Goal: Navigation & Orientation: Understand site structure

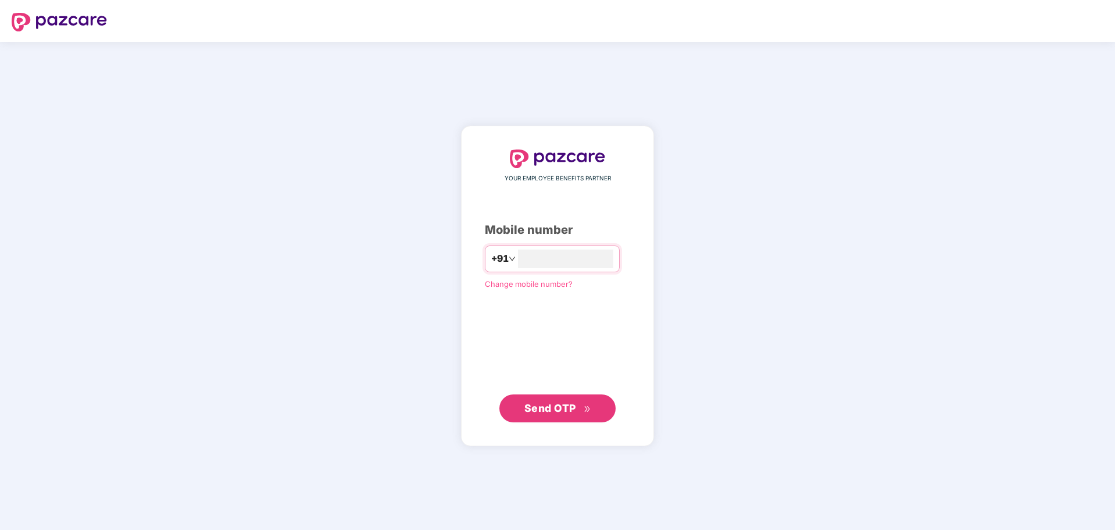
type input "**********"
click at [560, 403] on span "Send OTP" at bounding box center [550, 407] width 52 height 12
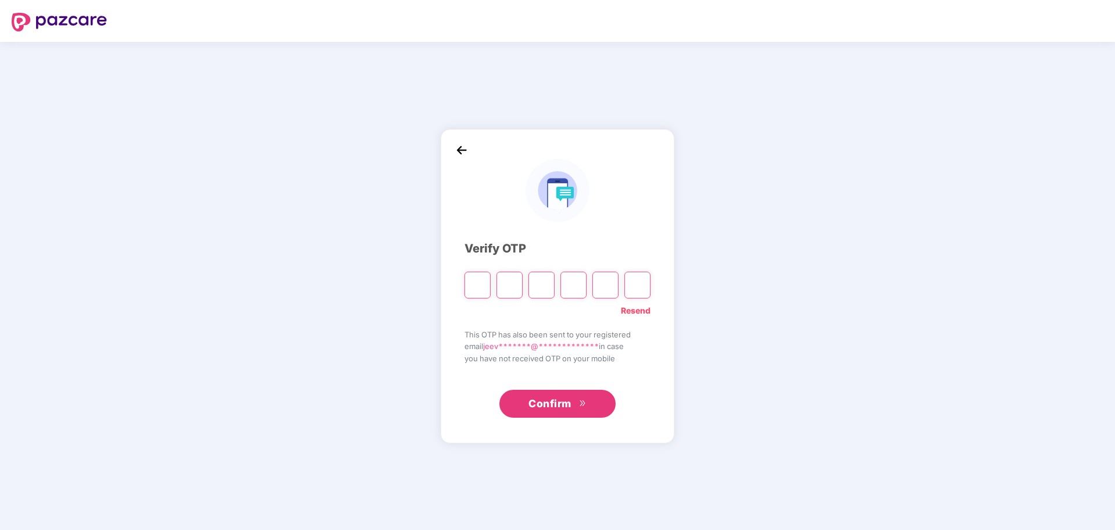
type input "*"
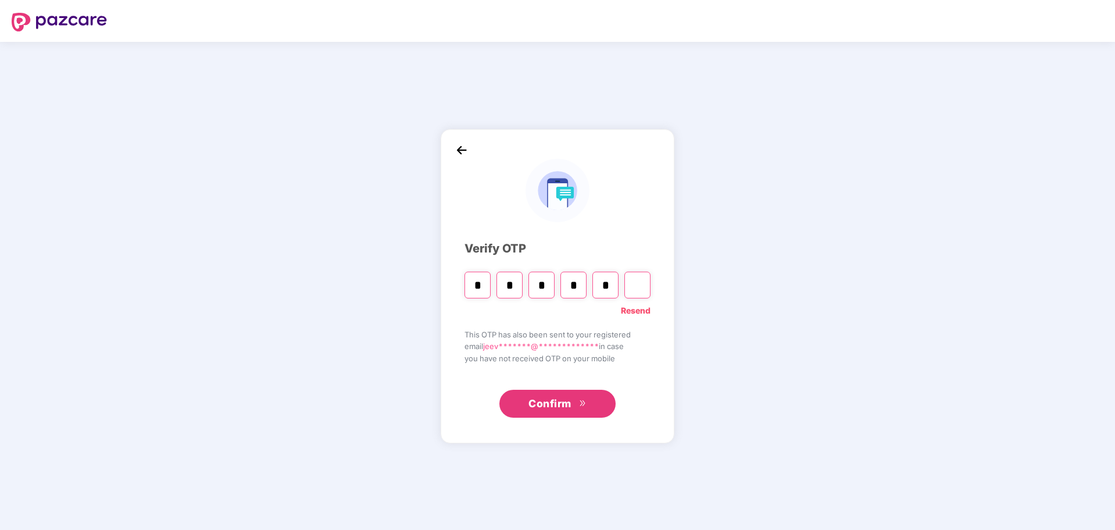
type input "*"
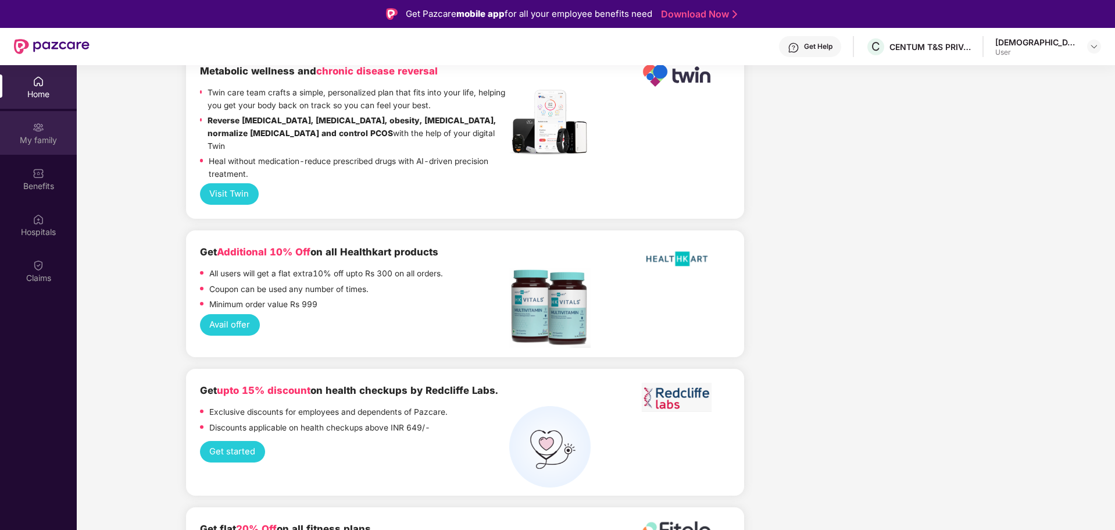
click at [42, 130] on img at bounding box center [39, 128] width 12 height 12
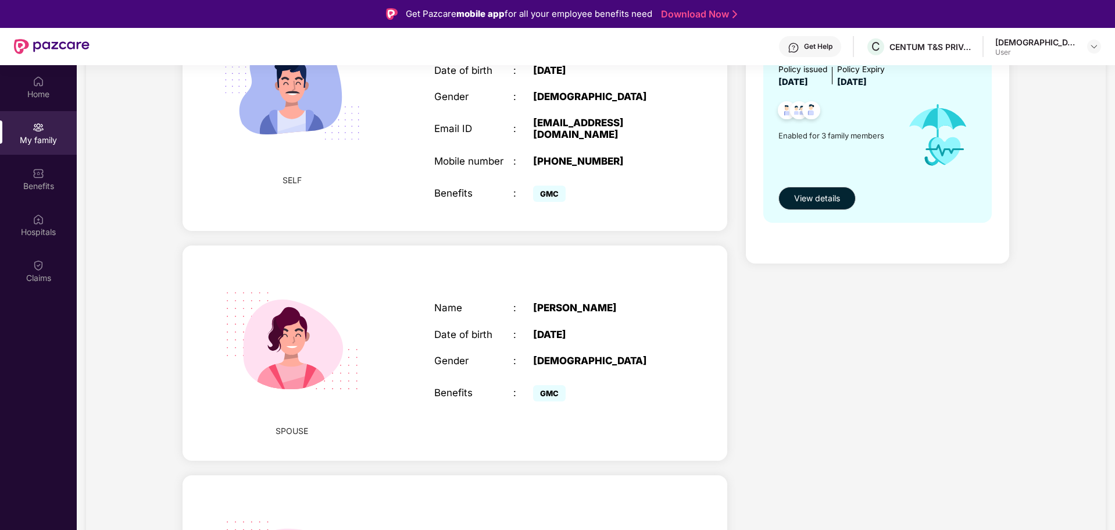
scroll to position [306, 0]
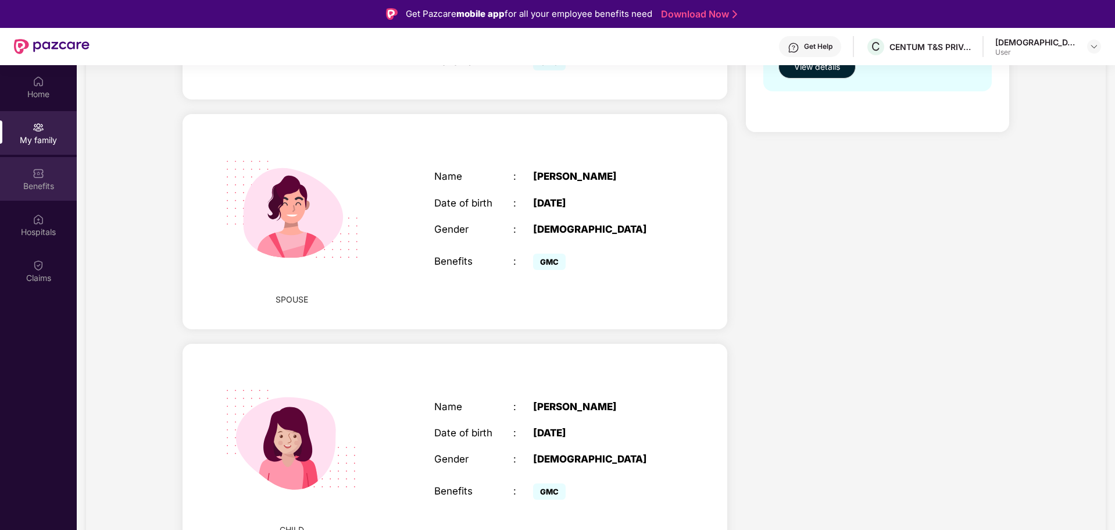
click at [43, 184] on div "Benefits" at bounding box center [38, 186] width 77 height 12
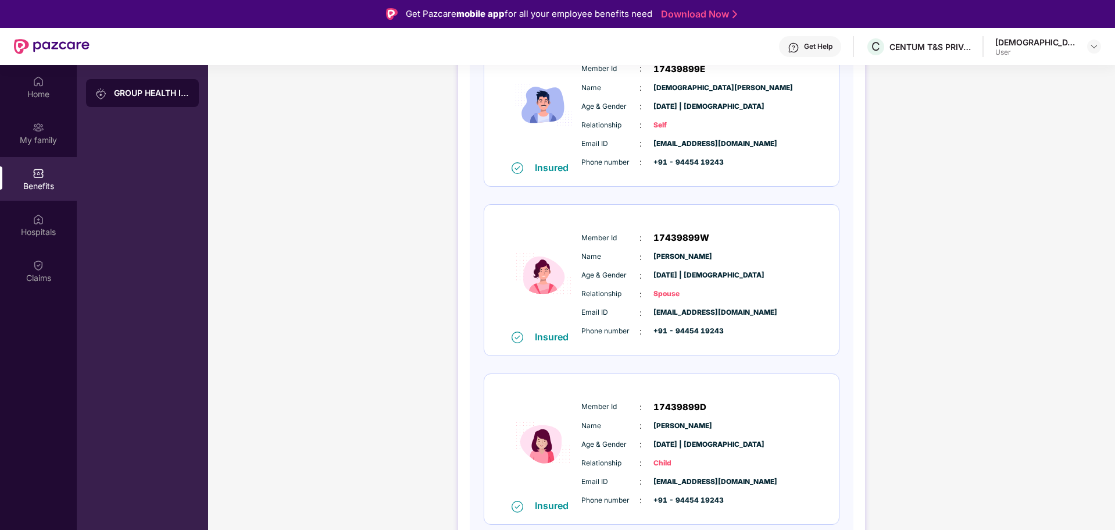
scroll to position [205, 0]
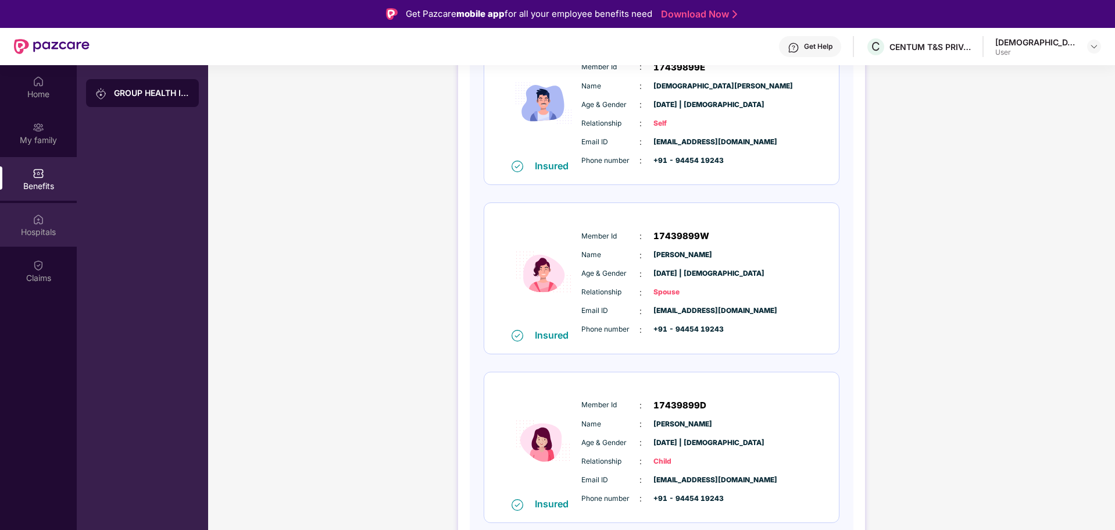
click at [24, 238] on div "Hospitals" at bounding box center [38, 225] width 77 height 44
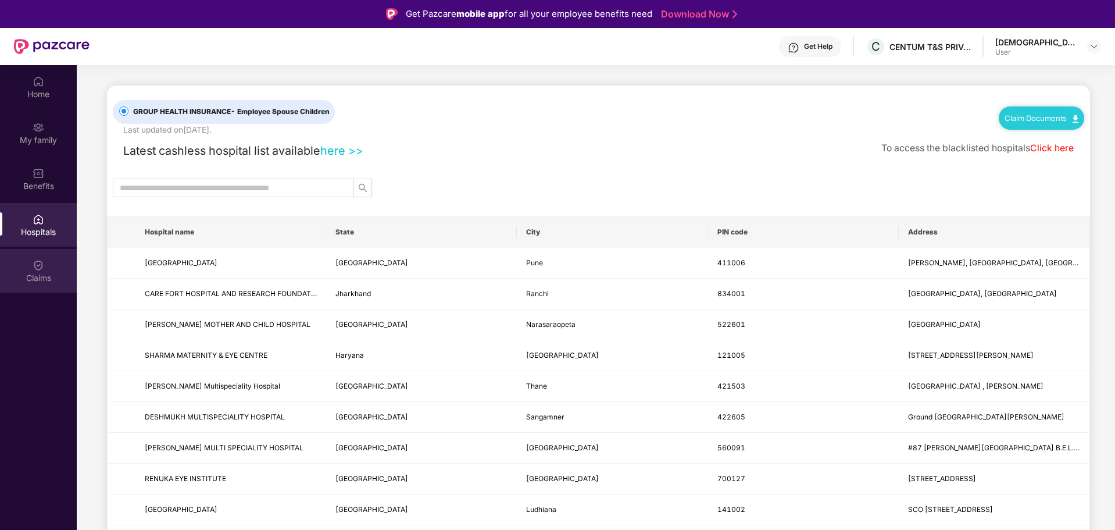
click at [34, 274] on div "Claims" at bounding box center [38, 278] width 77 height 12
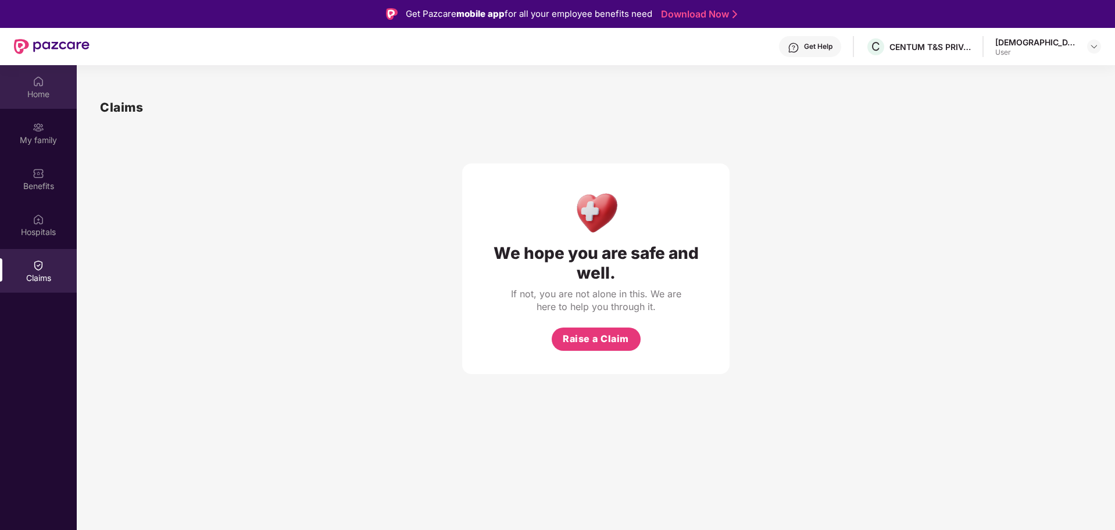
click at [40, 99] on div "Home" at bounding box center [38, 94] width 77 height 12
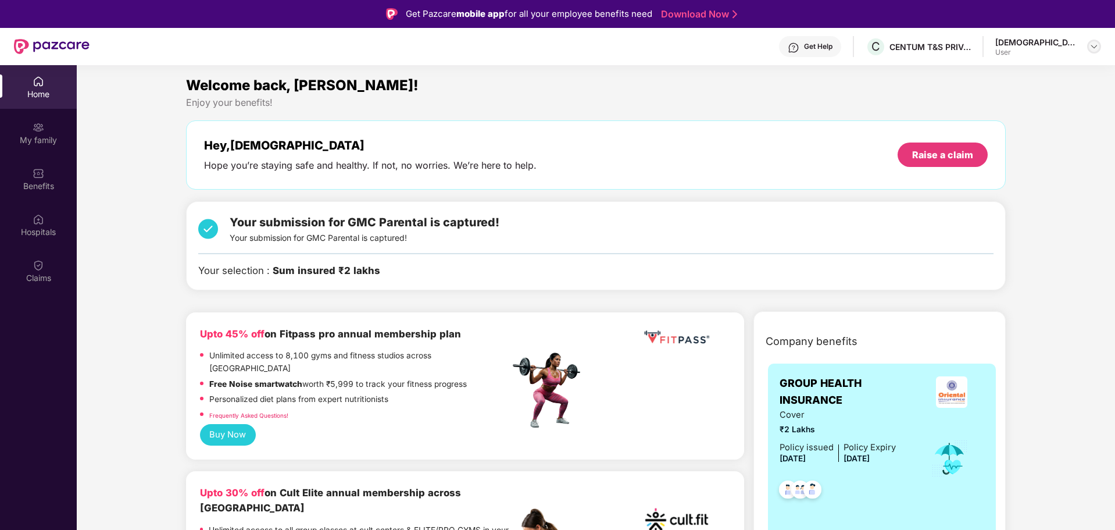
click at [1091, 47] on img at bounding box center [1093, 46] width 9 height 9
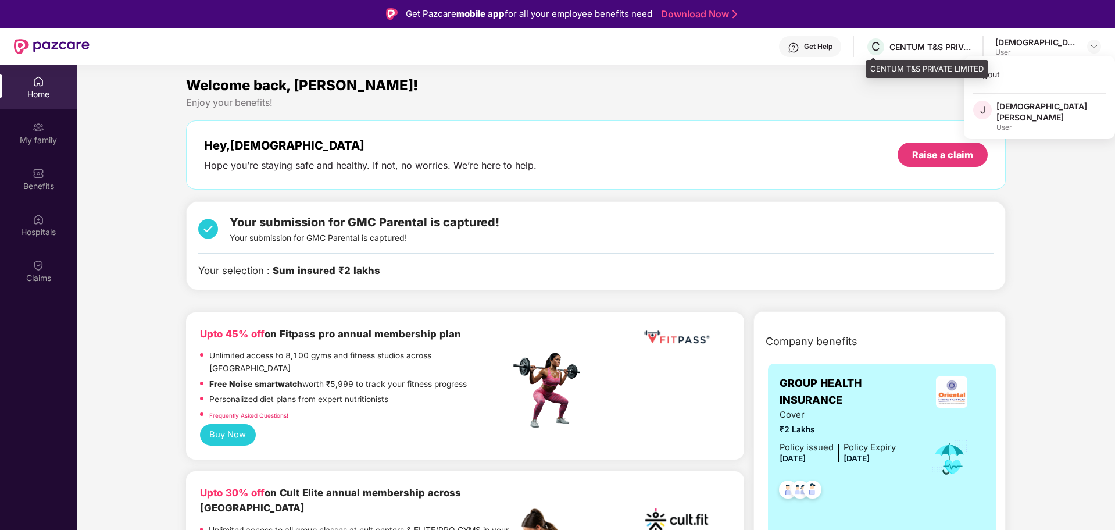
click at [907, 41] on div "CENTUM T&S PRIVATE LIMITED" at bounding box center [929, 46] width 81 height 11
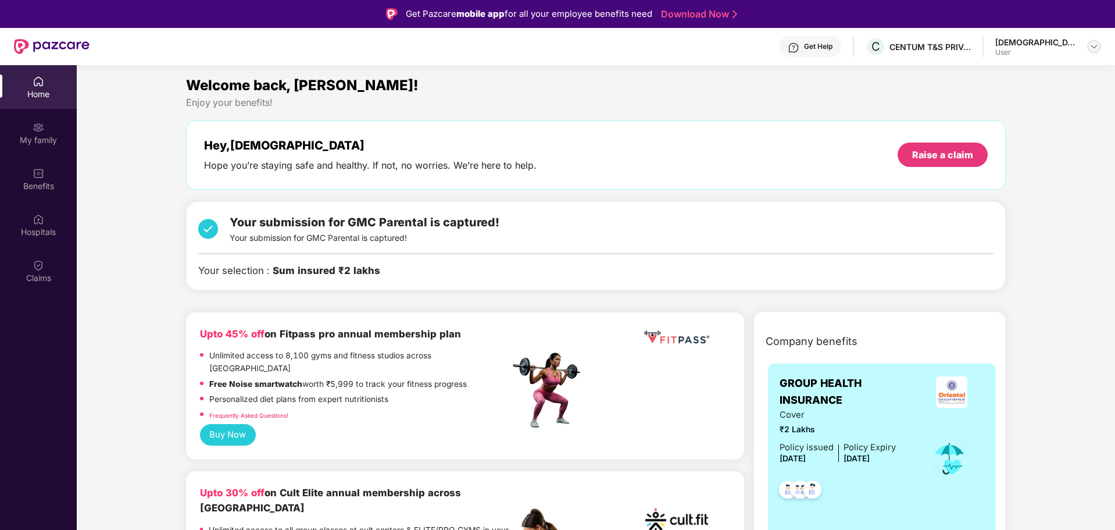
click at [1088, 47] on div at bounding box center [1094, 47] width 14 height 14
